Goal: Find specific page/section: Find specific page/section

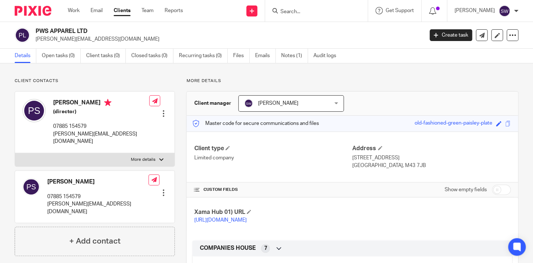
scroll to position [271, 0]
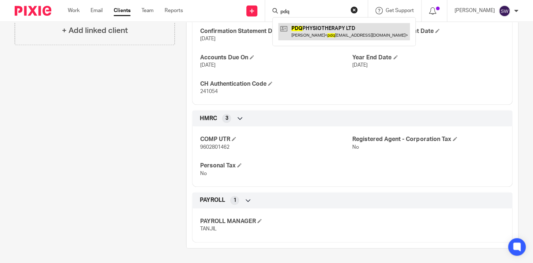
type input "pdq"
click at [326, 26] on link at bounding box center [343, 31] width 131 height 17
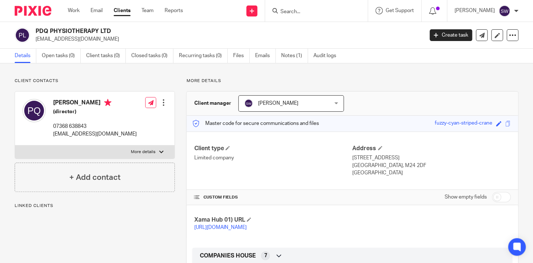
scroll to position [248, 0]
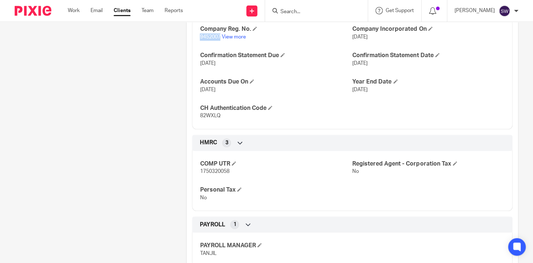
drag, startPoint x: 219, startPoint y: 42, endPoint x: 192, endPoint y: 44, distance: 26.4
click at [192, 44] on div "Company Reg. No. 9452007 View more Company Incorporated On [DATE] Confirmation …" at bounding box center [352, 70] width 320 height 118
copy span "9452007"
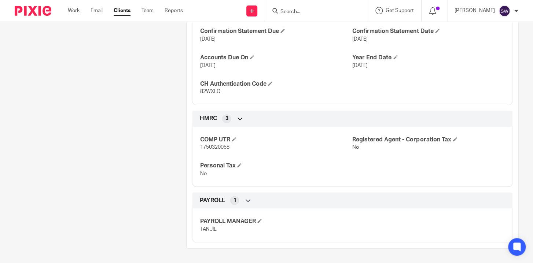
scroll to position [207, 0]
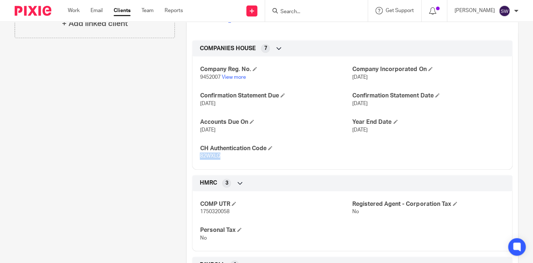
drag, startPoint x: 218, startPoint y: 164, endPoint x: 197, endPoint y: 164, distance: 21.6
click at [197, 164] on div "Company Reg. No. 9452007 View more Company Incorporated On [DATE] Confirmation …" at bounding box center [352, 110] width 320 height 118
copy span "82WXLQ"
click at [293, 10] on input "Search" at bounding box center [312, 12] width 66 height 7
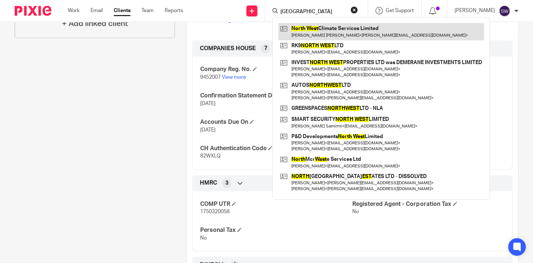
type input "[GEOGRAPHIC_DATA]"
click at [309, 36] on link at bounding box center [380, 31] width 205 height 17
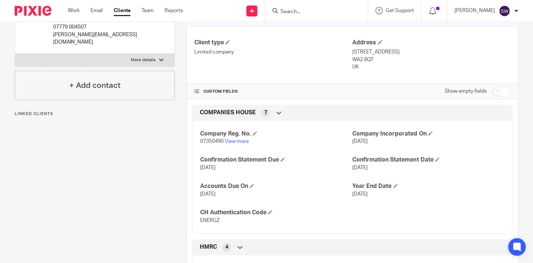
scroll to position [248, 0]
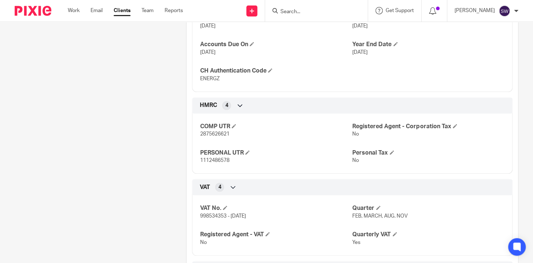
click at [295, 10] on input "Search" at bounding box center [312, 12] width 66 height 7
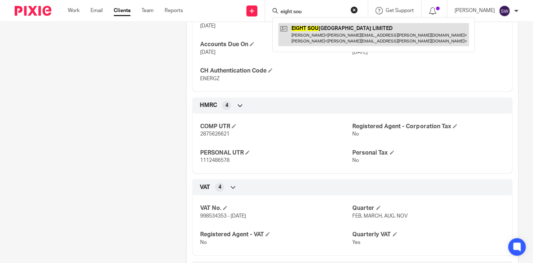
type input "eight sou"
click at [323, 32] on link at bounding box center [373, 34] width 190 height 23
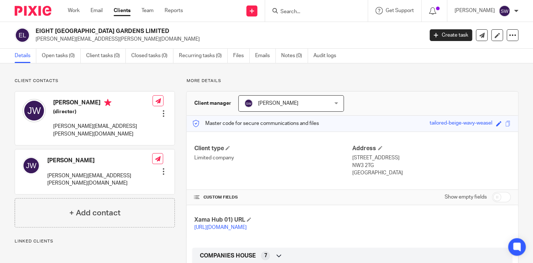
scroll to position [141, 0]
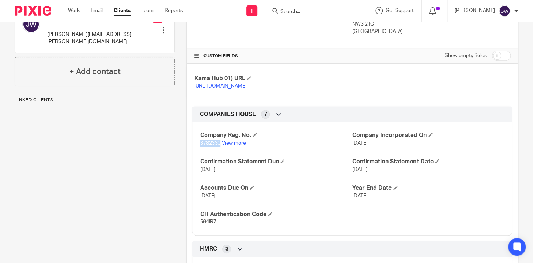
click at [200, 147] on p "3782330 View more" at bounding box center [276, 143] width 152 height 7
drag, startPoint x: 215, startPoint y: 229, endPoint x: 191, endPoint y: 230, distance: 24.2
click at [192, 230] on div "Company Reg. No. 3782330 View more Company Incorporated On 3 Jun 1999 Confirmat…" at bounding box center [352, 176] width 320 height 118
